Goal: Information Seeking & Learning: Learn about a topic

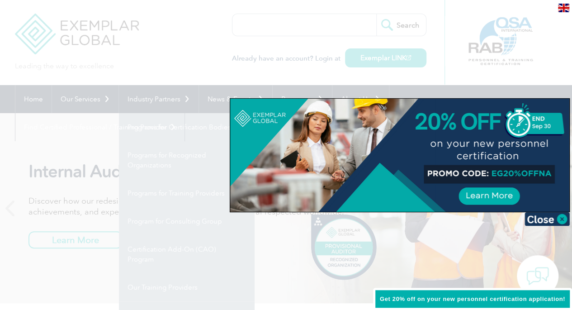
click at [86, 99] on div at bounding box center [286, 155] width 572 height 310
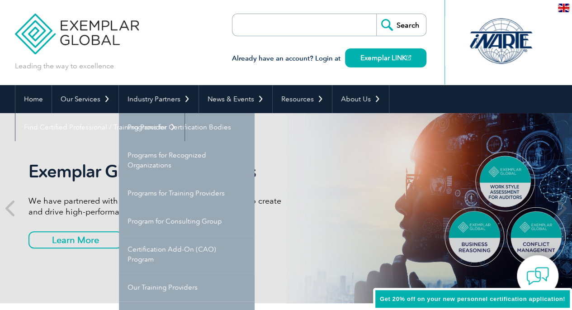
click at [195, 12] on div "Leading the way to excellence Search" at bounding box center [286, 42] width 543 height 85
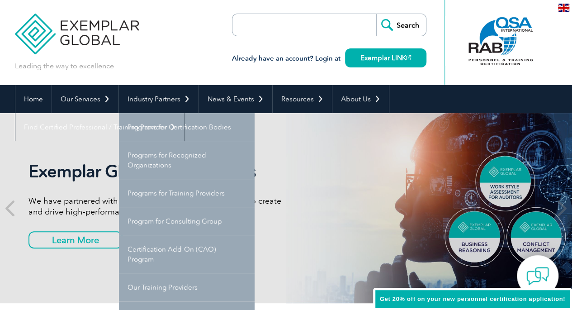
click at [191, 21] on div "Leading the way to excellence Search" at bounding box center [286, 42] width 543 height 85
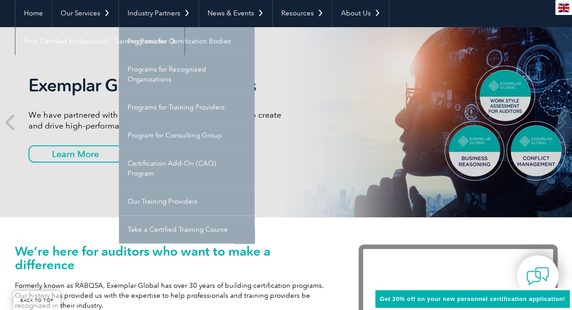
scroll to position [181, 0]
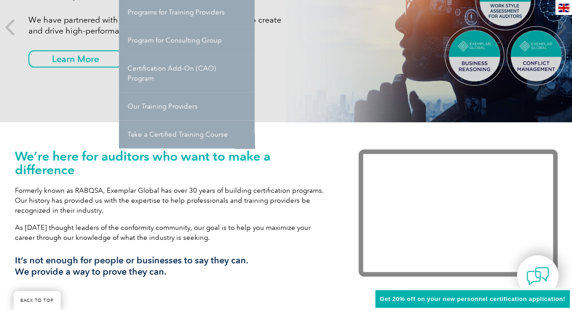
click at [314, 292] on div "We’re here for auditors who want to make a difference Formerly known as RABQSA,…" at bounding box center [286, 219] width 543 height 194
click at [316, 292] on div "We’re here for auditors who want to make a difference Formerly known as RABQSA,…" at bounding box center [286, 219] width 543 height 194
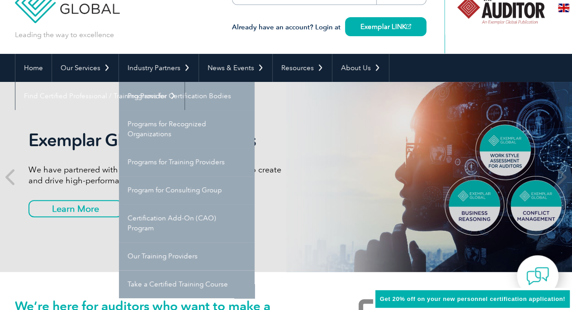
scroll to position [0, 0]
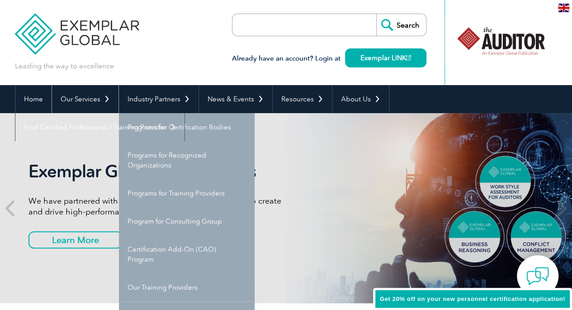
click at [82, 102] on link "Our Services" at bounding box center [85, 99] width 66 height 28
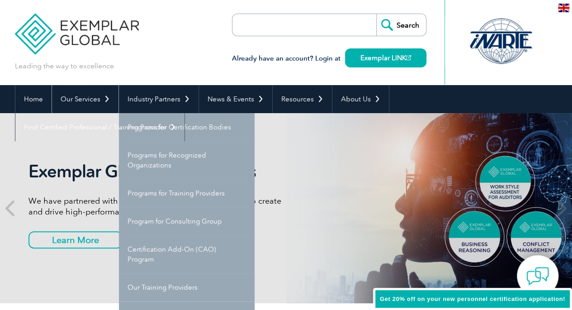
click at [82, 102] on link "Our Services" at bounding box center [85, 99] width 66 height 28
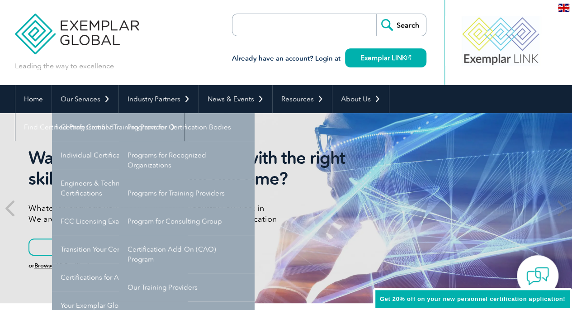
click at [91, 156] on link "Individual Certifications" at bounding box center [120, 155] width 136 height 28
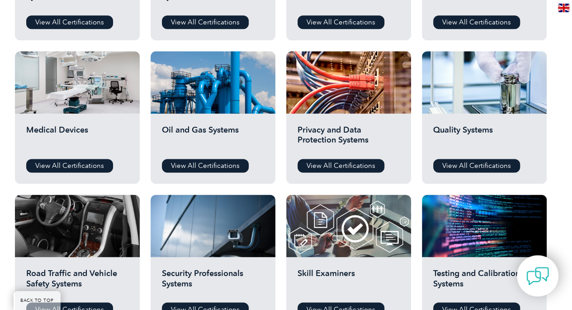
scroll to position [591, 0]
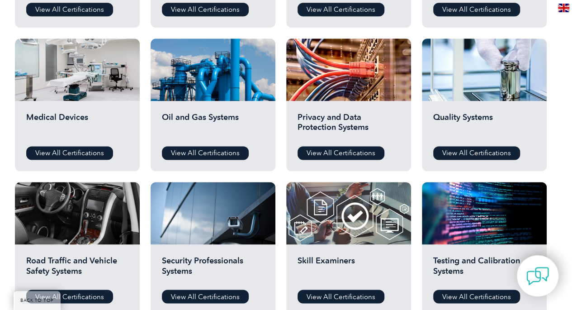
click at [69, 152] on link "View All Certifications" at bounding box center [69, 153] width 87 height 14
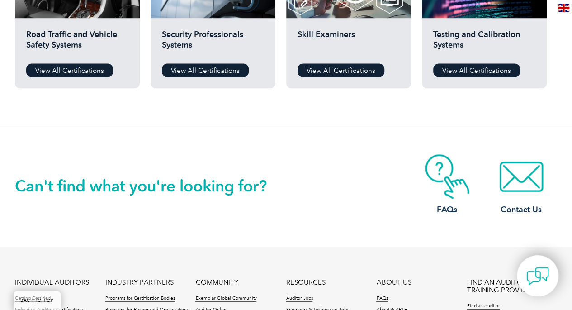
scroll to position [636, 0]
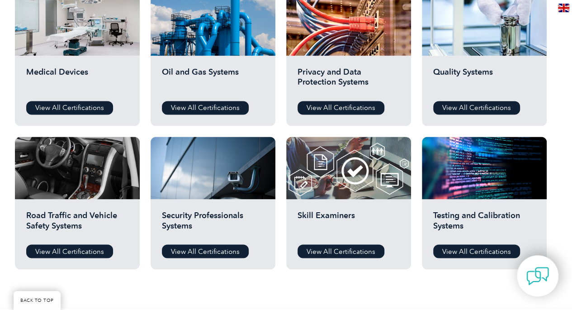
click at [465, 103] on link "View All Certifications" at bounding box center [476, 108] width 87 height 14
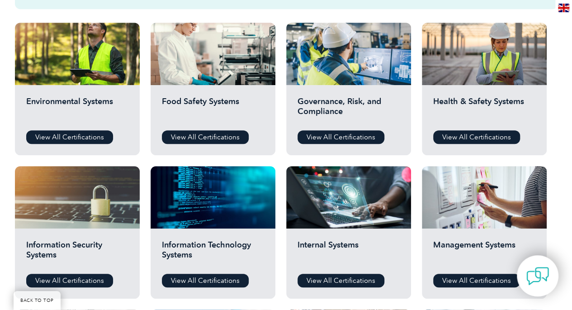
scroll to position [320, 0]
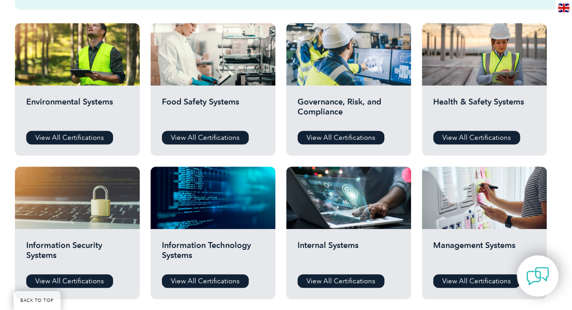
click at [324, 138] on link "View All Certifications" at bounding box center [341, 138] width 87 height 14
click at [470, 135] on link "View All Certifications" at bounding box center [476, 138] width 87 height 14
click at [202, 136] on link "View All Certifications" at bounding box center [205, 138] width 87 height 14
click at [195, 136] on link "View All Certifications" at bounding box center [205, 138] width 87 height 14
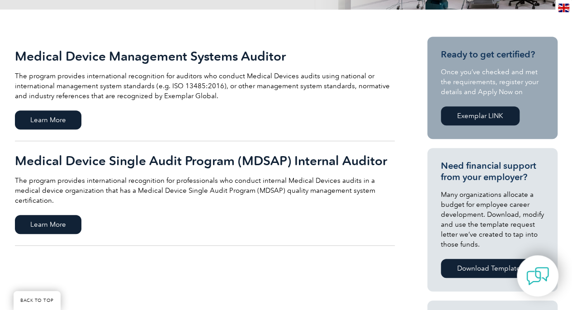
scroll to position [181, 0]
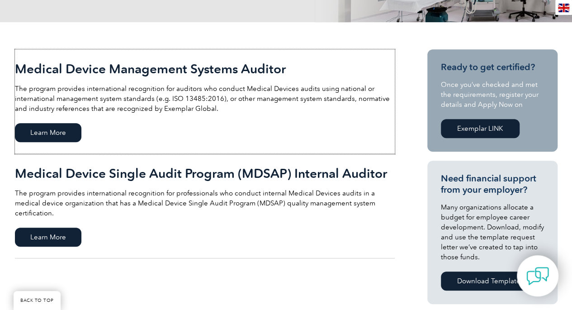
click at [50, 140] on span "Learn More" at bounding box center [48, 132] width 66 height 19
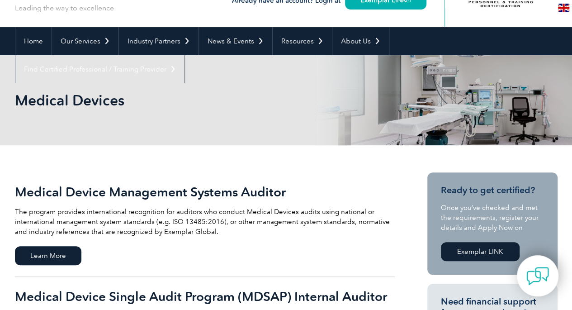
scroll to position [45, 0]
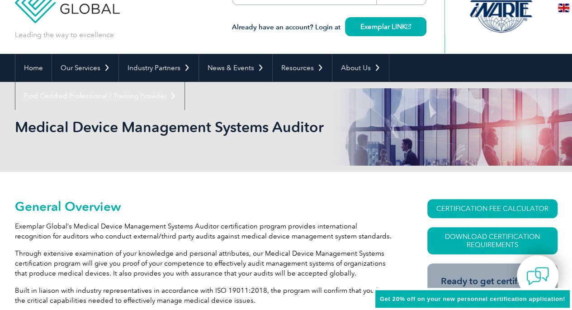
scroll to position [226, 0]
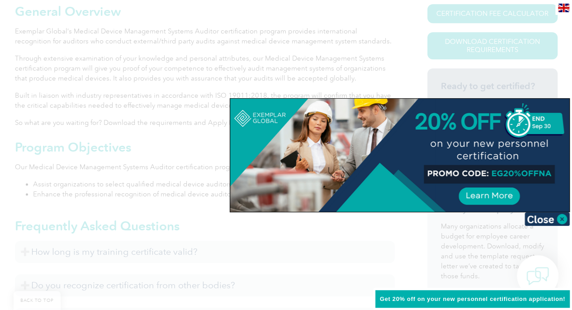
click at [545, 218] on img at bounding box center [547, 219] width 45 height 14
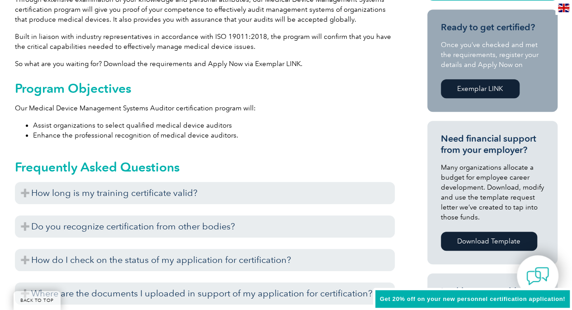
scroll to position [271, 0]
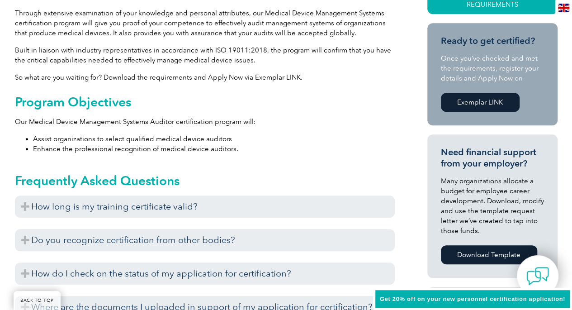
click at [24, 207] on h3 "How long is my training certificate valid?" at bounding box center [205, 206] width 380 height 22
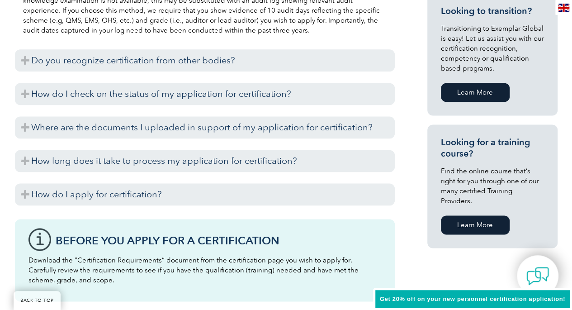
scroll to position [498, 0]
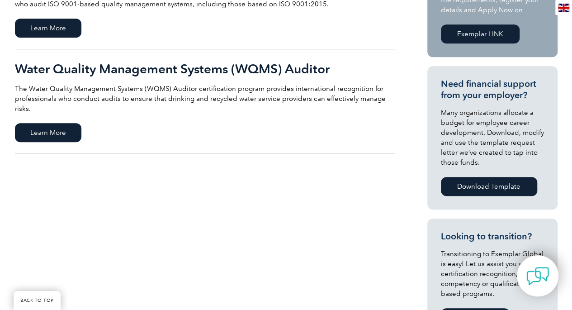
scroll to position [181, 0]
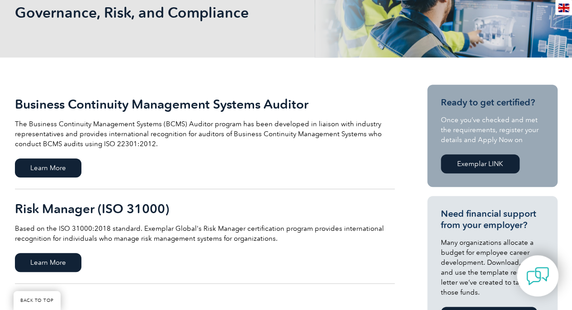
scroll to position [136, 0]
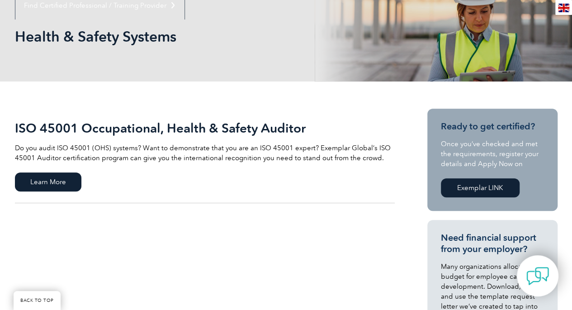
scroll to position [136, 0]
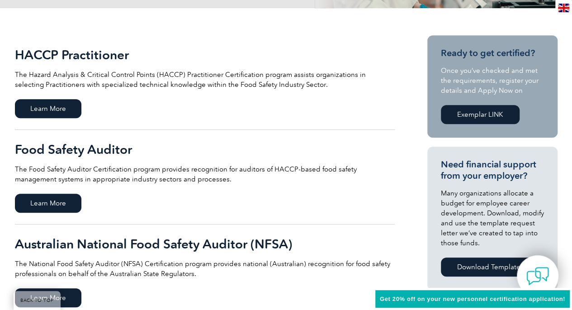
scroll to position [181, 0]
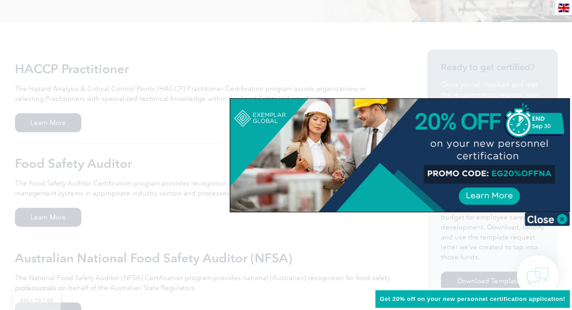
click at [539, 220] on img at bounding box center [547, 219] width 45 height 14
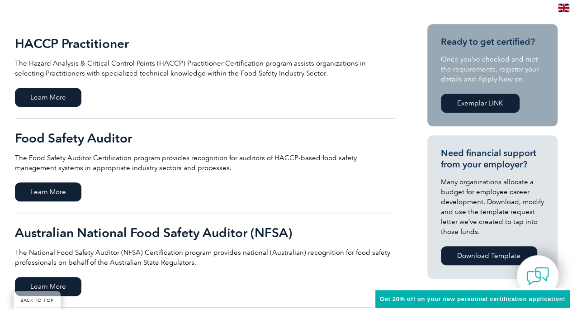
scroll to position [226, 0]
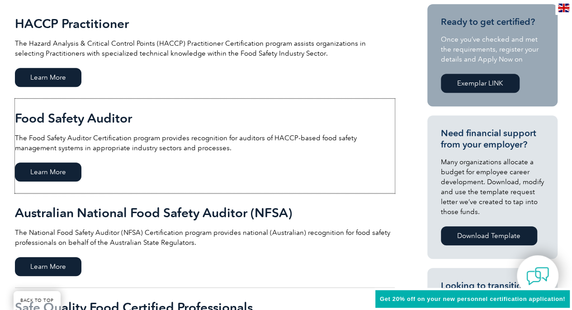
click at [63, 171] on span "Learn More" at bounding box center [48, 171] width 66 height 19
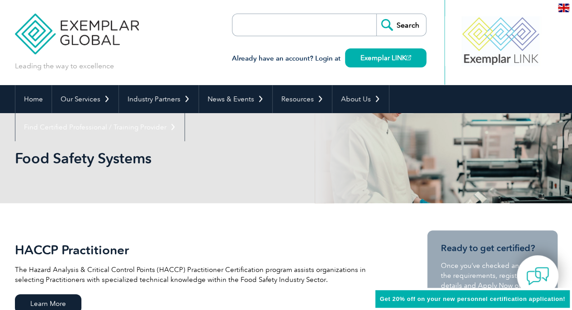
scroll to position [45, 0]
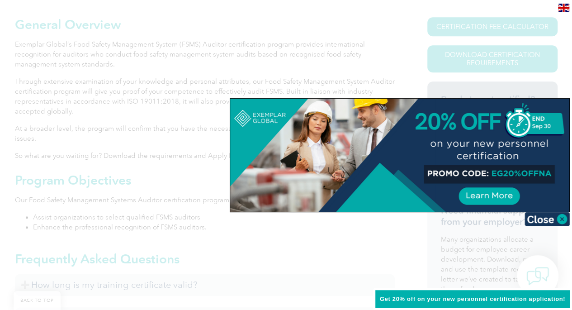
scroll to position [226, 0]
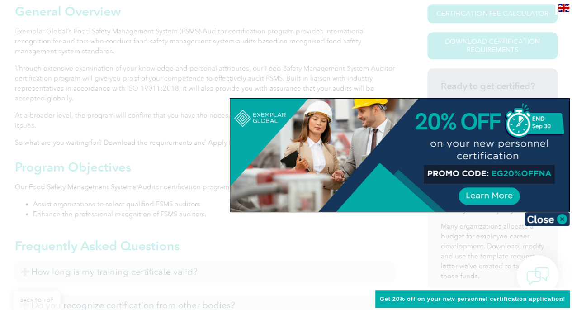
click at [549, 221] on img at bounding box center [547, 219] width 45 height 14
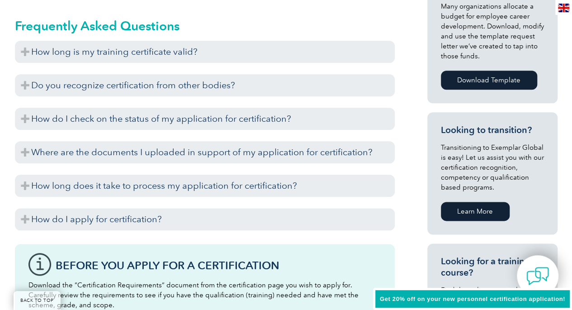
scroll to position [452, 0]
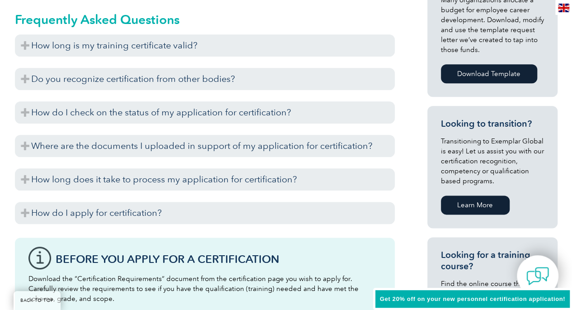
click at [25, 46] on h3 "How long is my training certificate valid?" at bounding box center [205, 45] width 380 height 22
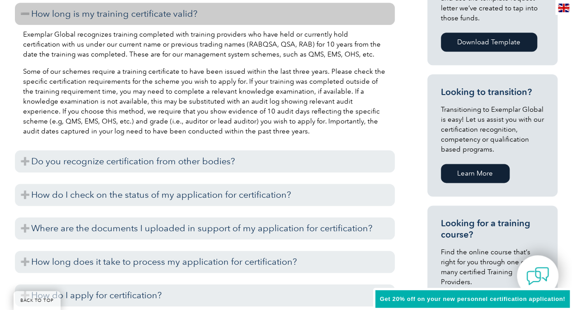
scroll to position [498, 0]
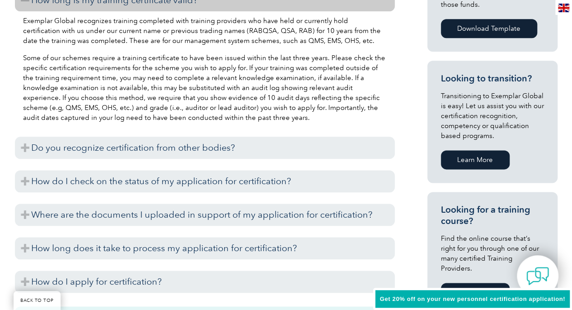
click at [22, 144] on h3 "Do you recognize certification from other bodies?" at bounding box center [205, 148] width 380 height 22
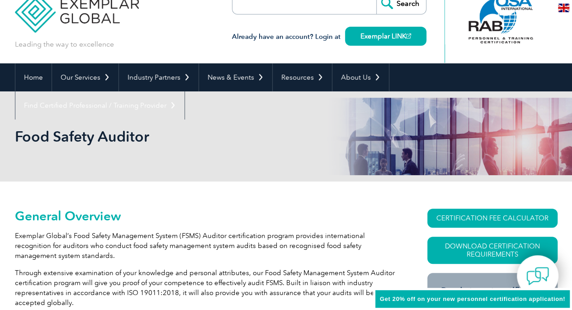
scroll to position [0, 0]
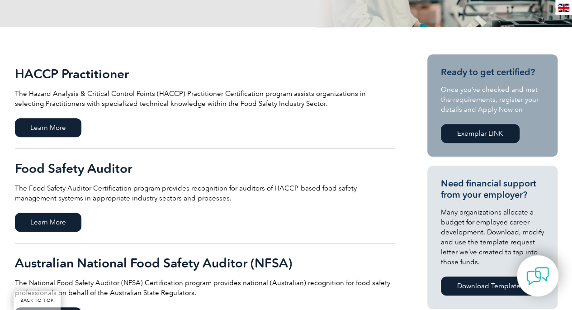
scroll to position [226, 0]
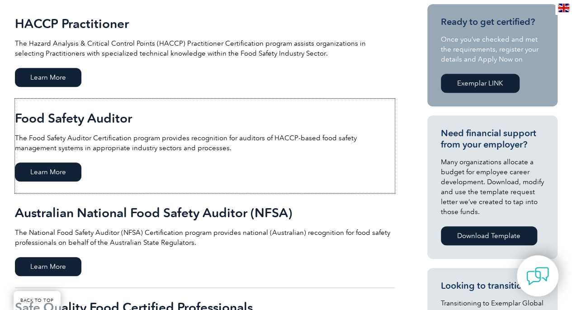
click at [45, 170] on span "Learn More" at bounding box center [48, 171] width 66 height 19
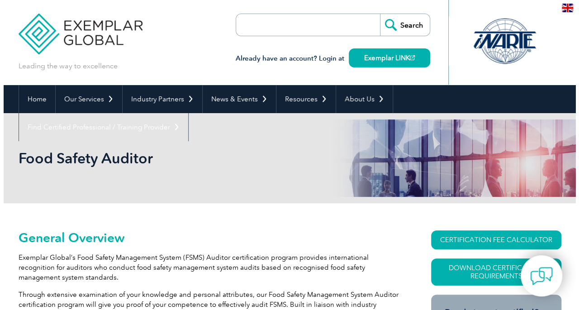
scroll to position [90, 0]
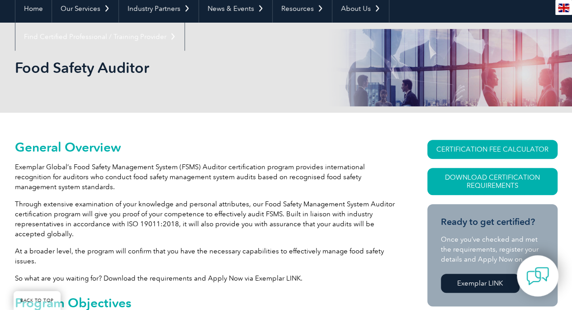
click at [493, 180] on link "Download Certification Requirements" at bounding box center [492, 181] width 130 height 27
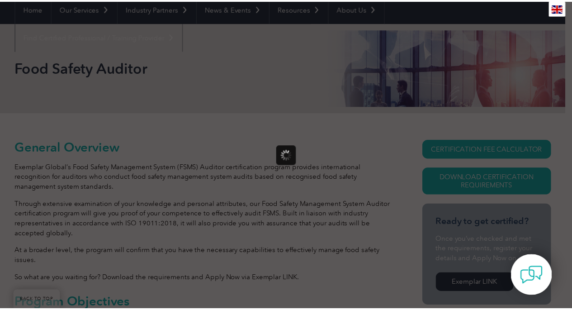
scroll to position [0, 0]
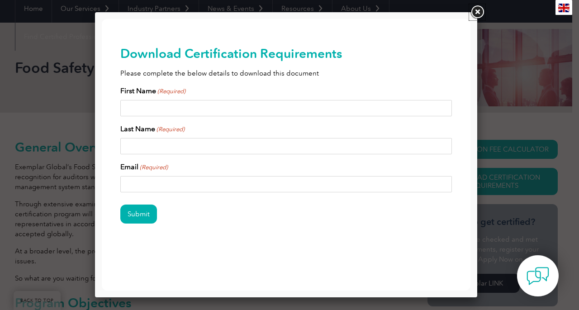
click at [477, 9] on link at bounding box center [477, 12] width 16 height 16
